Goal: Information Seeking & Learning: Learn about a topic

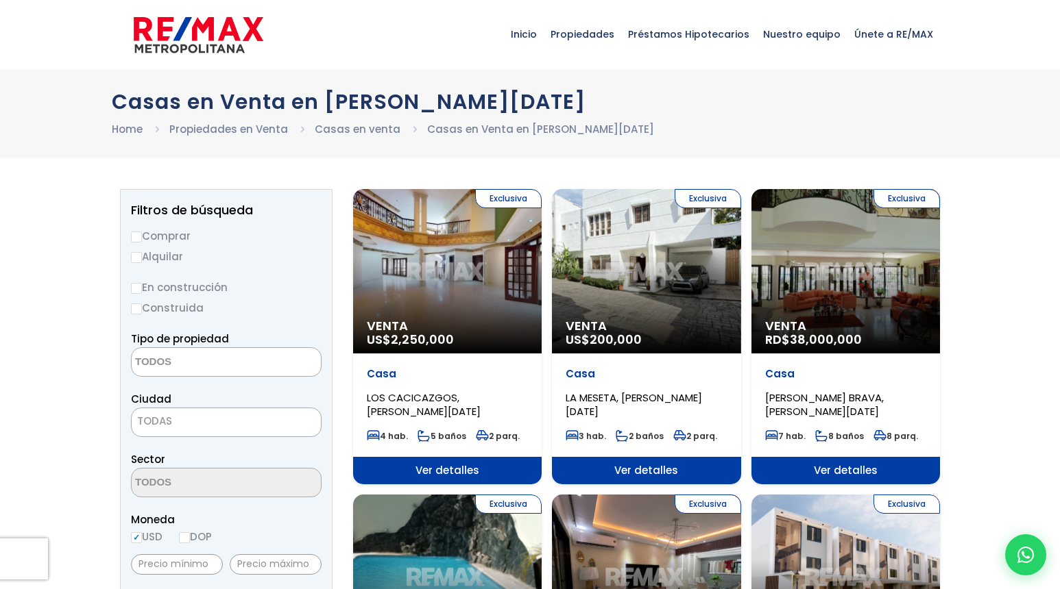
select select
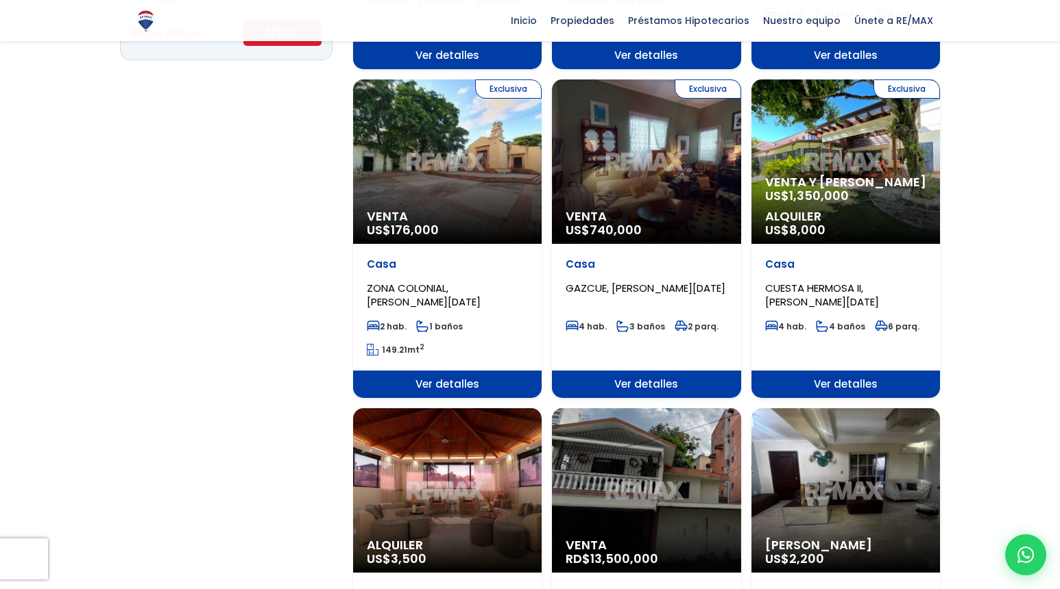
scroll to position [1079, 0]
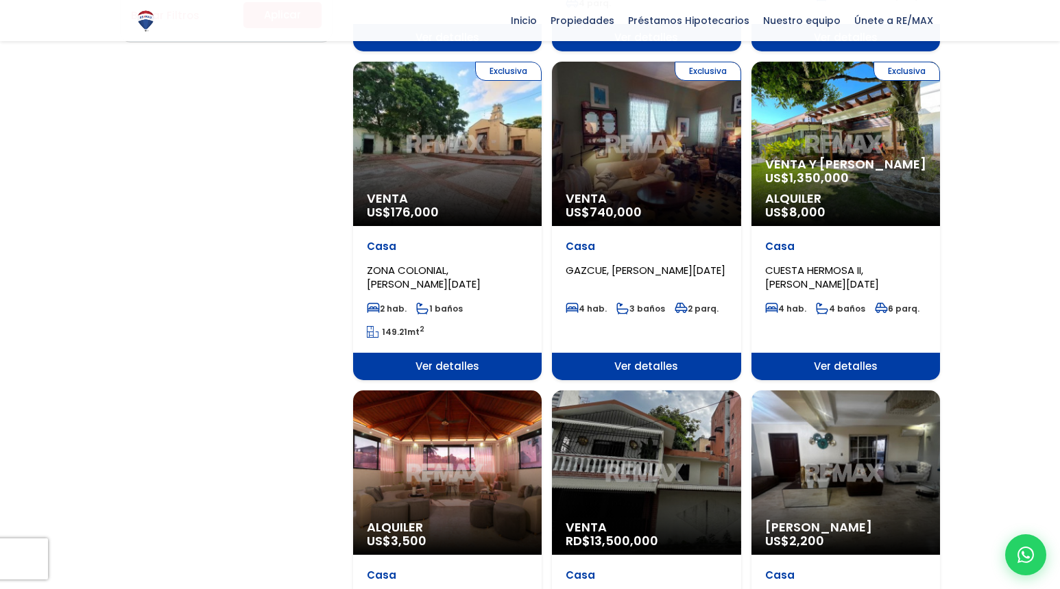
click at [448, 119] on div "Exclusiva Venta US$ 176,000" at bounding box center [447, 144] width 188 height 164
click at [441, 151] on div "Exclusiva Venta US$ 176,000" at bounding box center [447, 144] width 188 height 164
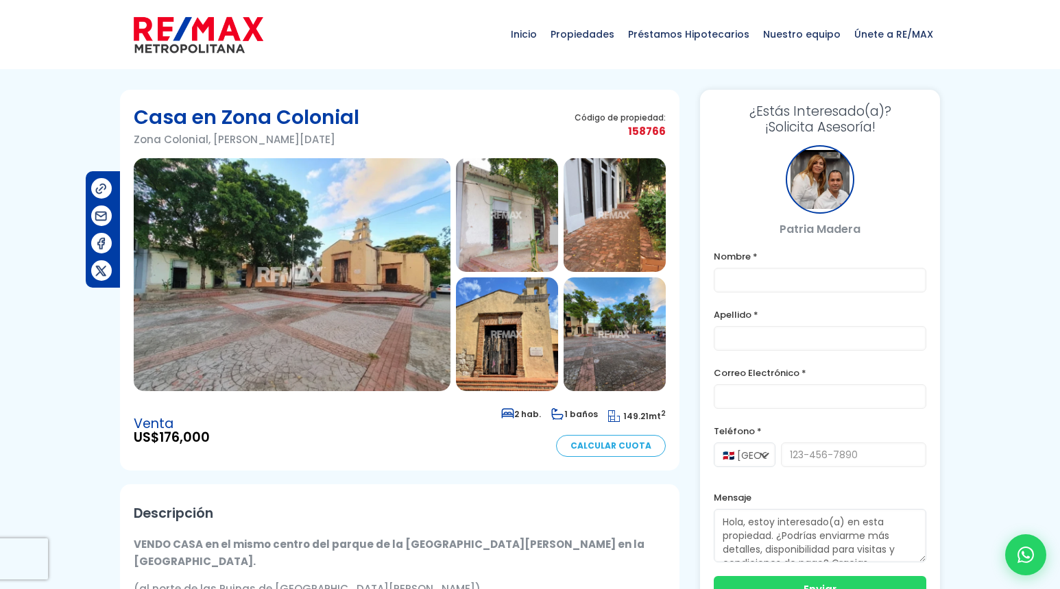
click at [512, 223] on img at bounding box center [507, 215] width 102 height 114
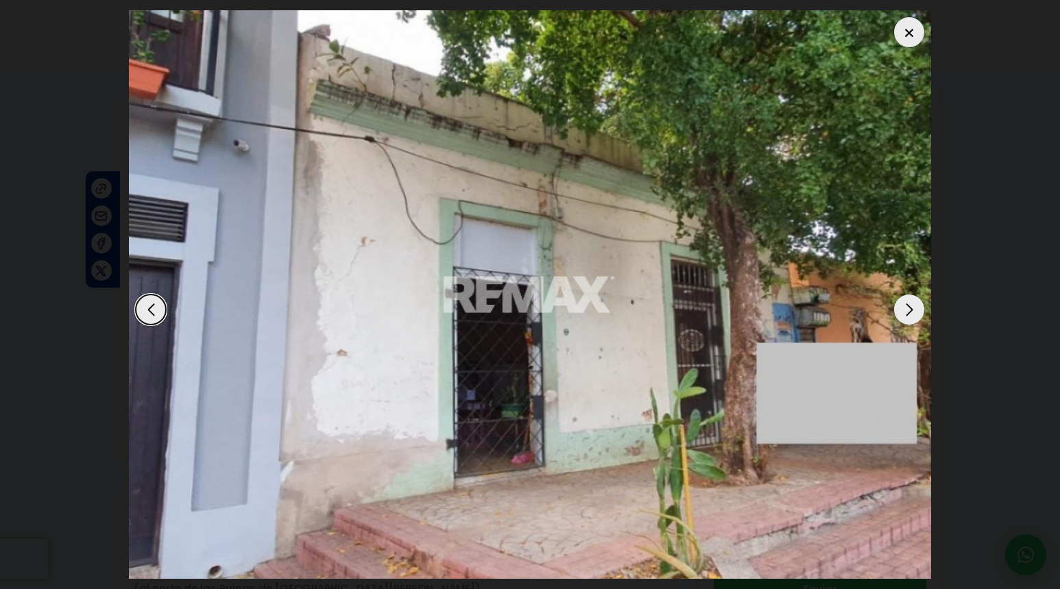
click at [909, 304] on div "Next slide" at bounding box center [909, 310] width 30 height 30
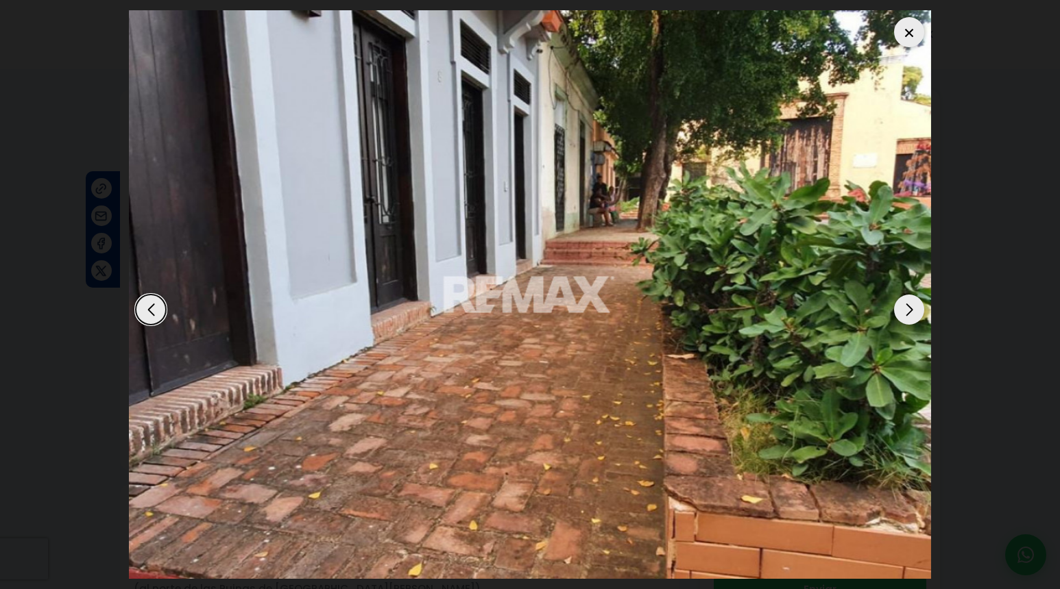
click at [907, 306] on div "Next slide" at bounding box center [909, 310] width 30 height 30
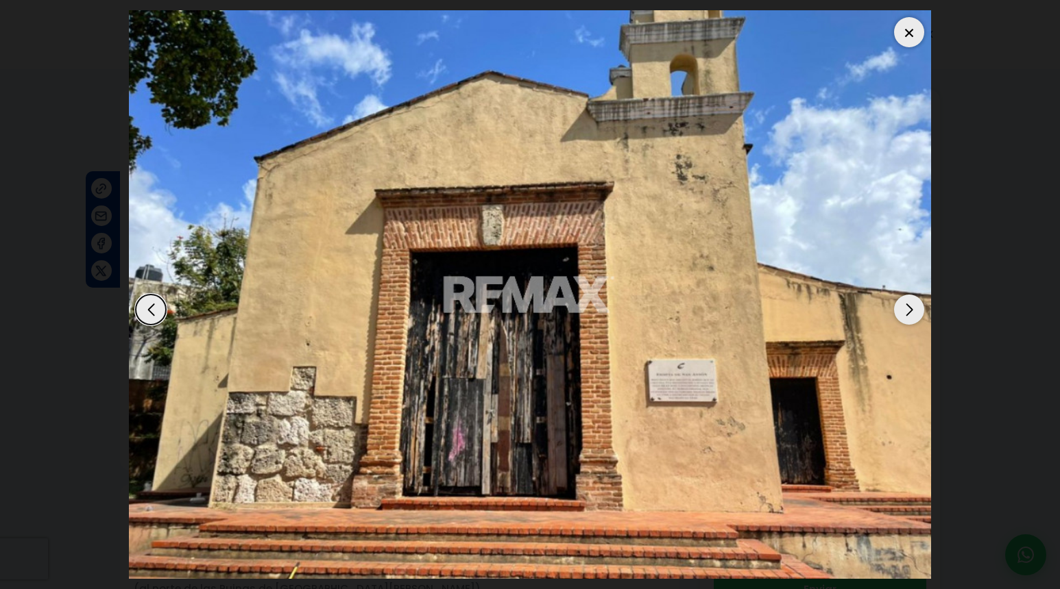
click at [907, 306] on div "Next slide" at bounding box center [909, 310] width 30 height 30
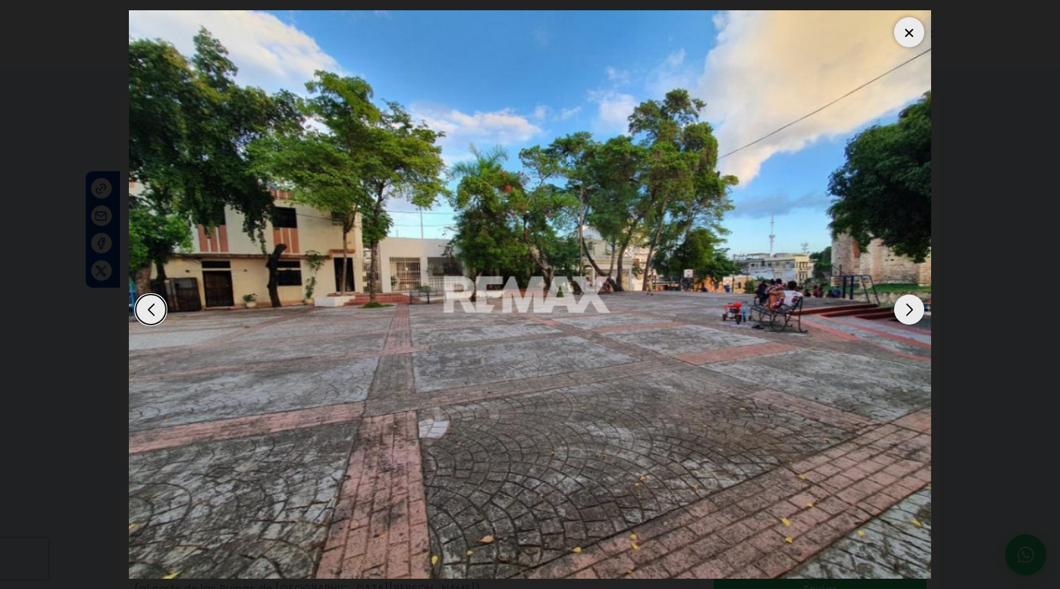
click at [907, 306] on div "Next slide" at bounding box center [909, 310] width 30 height 30
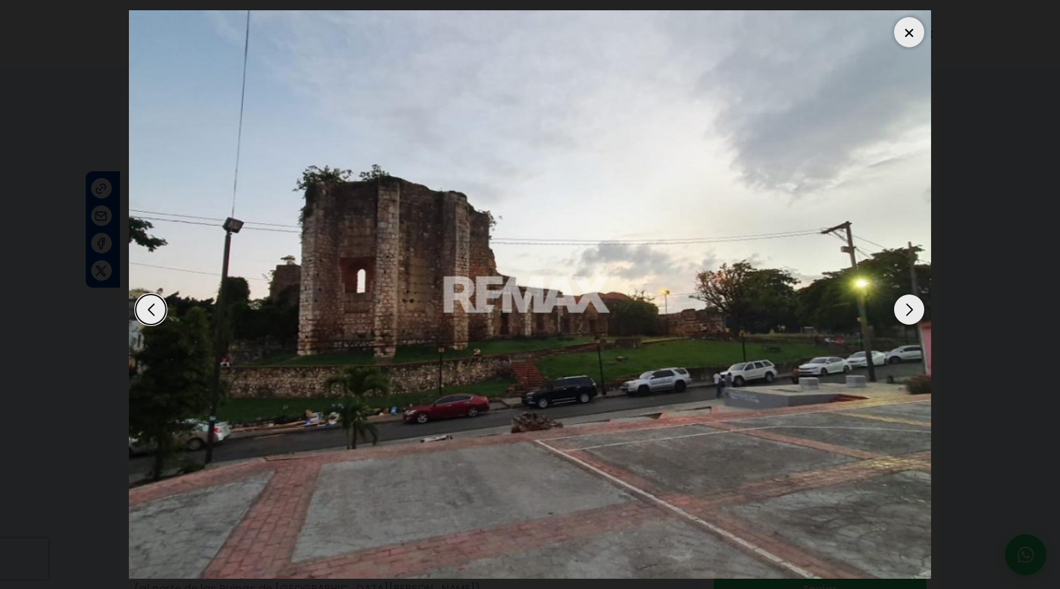
click at [907, 306] on div "Next slide" at bounding box center [909, 310] width 30 height 30
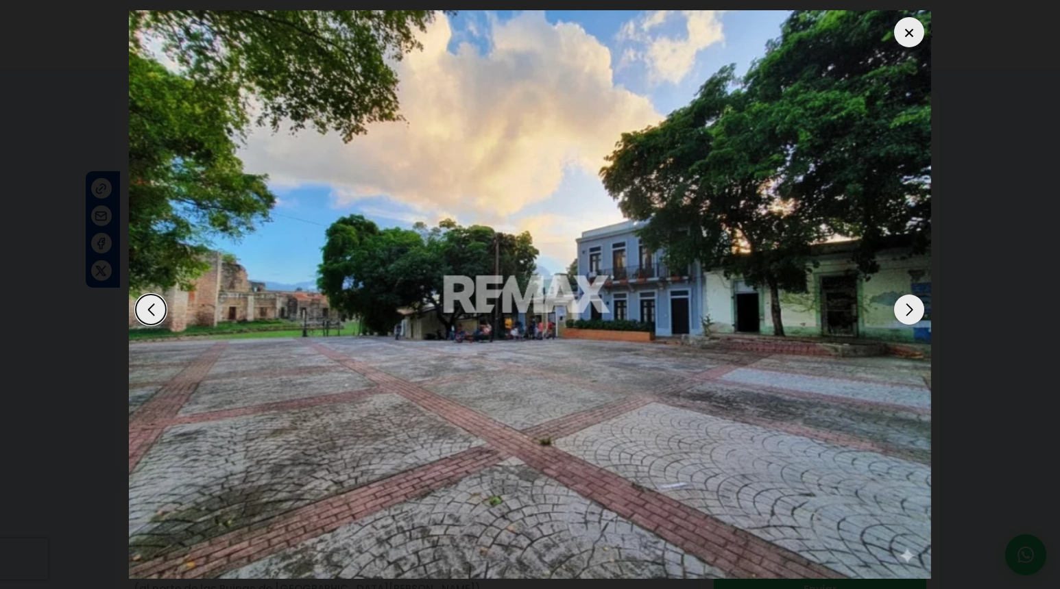
click at [907, 306] on div "Next slide" at bounding box center [909, 310] width 30 height 30
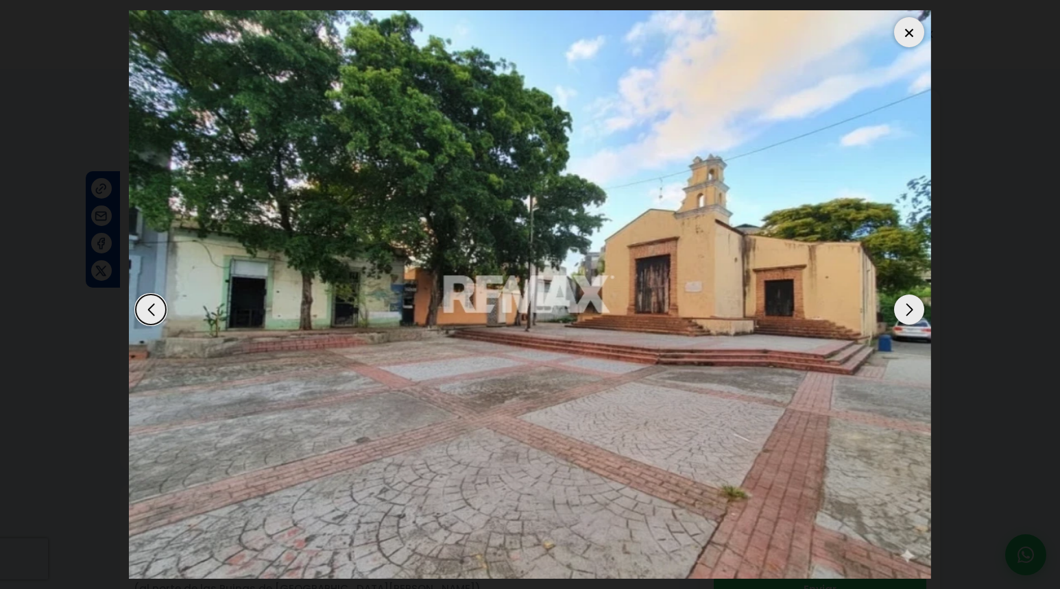
click at [907, 306] on div "Next slide" at bounding box center [909, 310] width 30 height 30
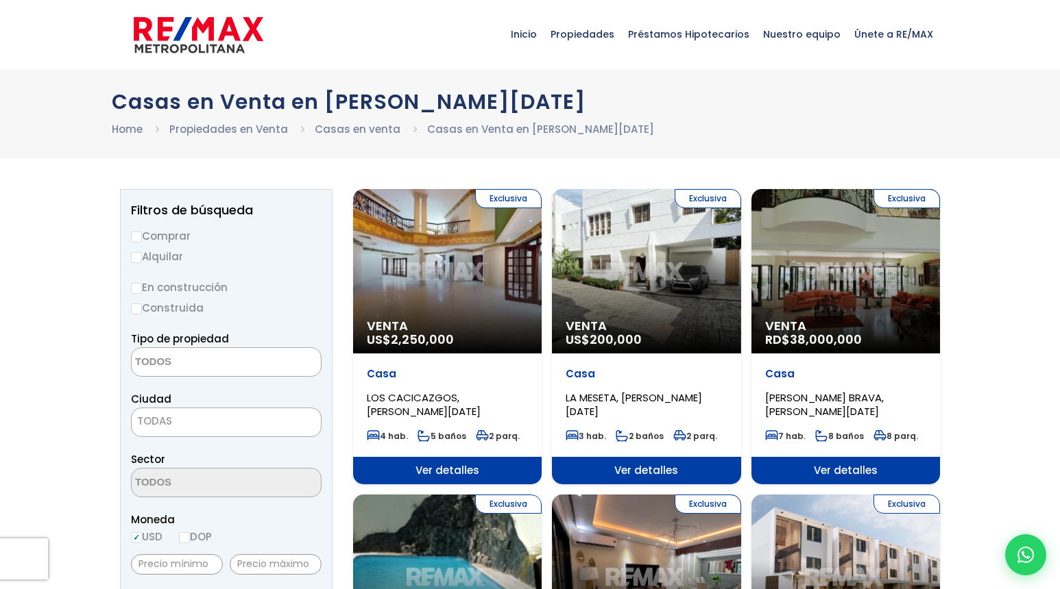
select select
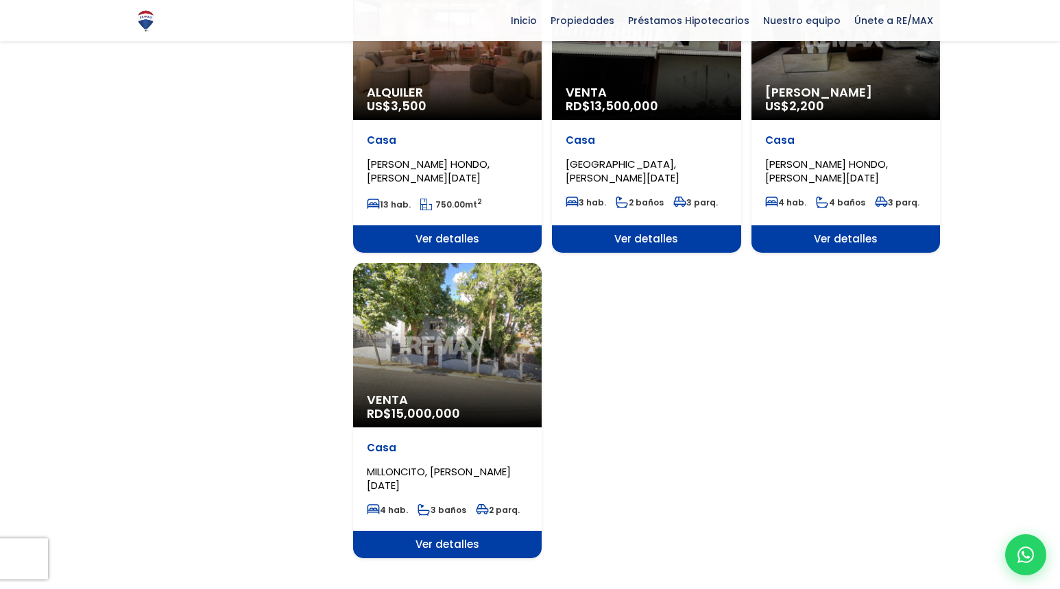
scroll to position [1515, 0]
